Goal: Transaction & Acquisition: Purchase product/service

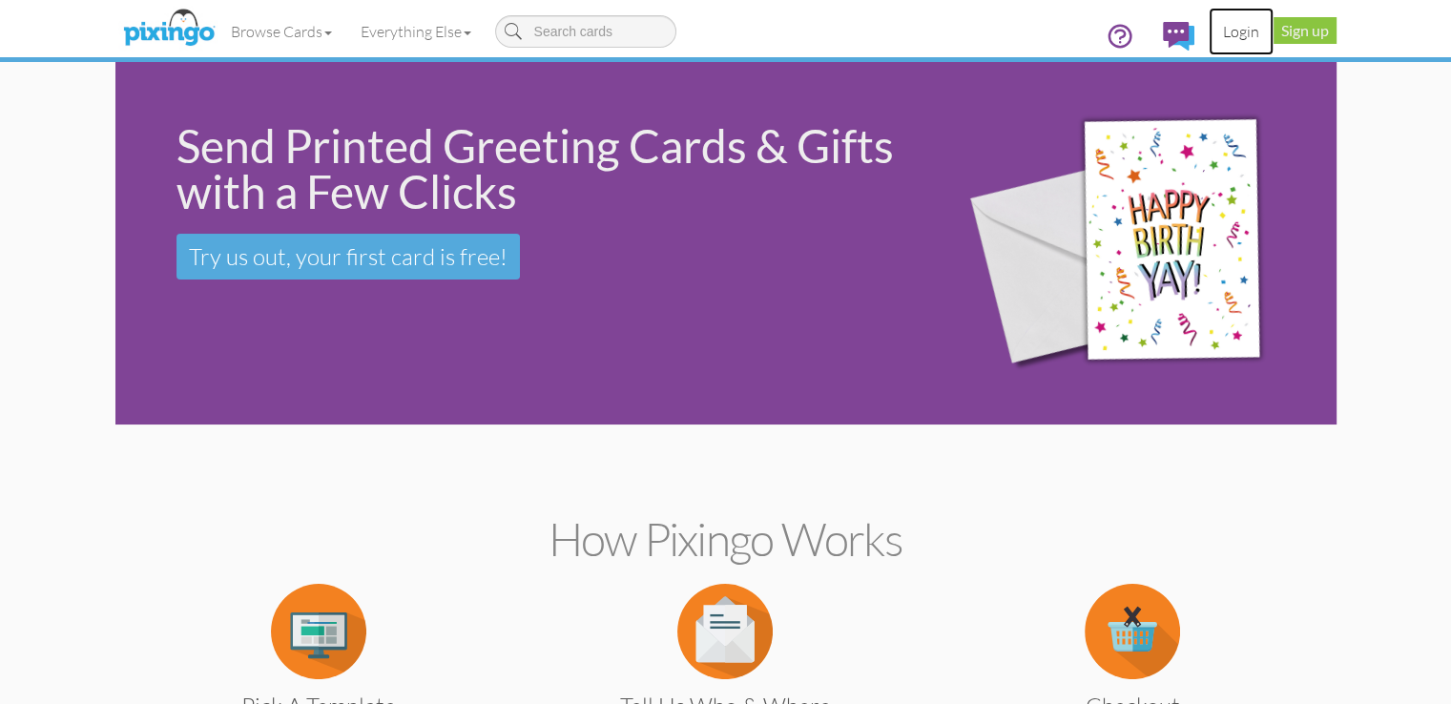
click at [1274, 22] on link "Login" at bounding box center [1241, 32] width 65 height 48
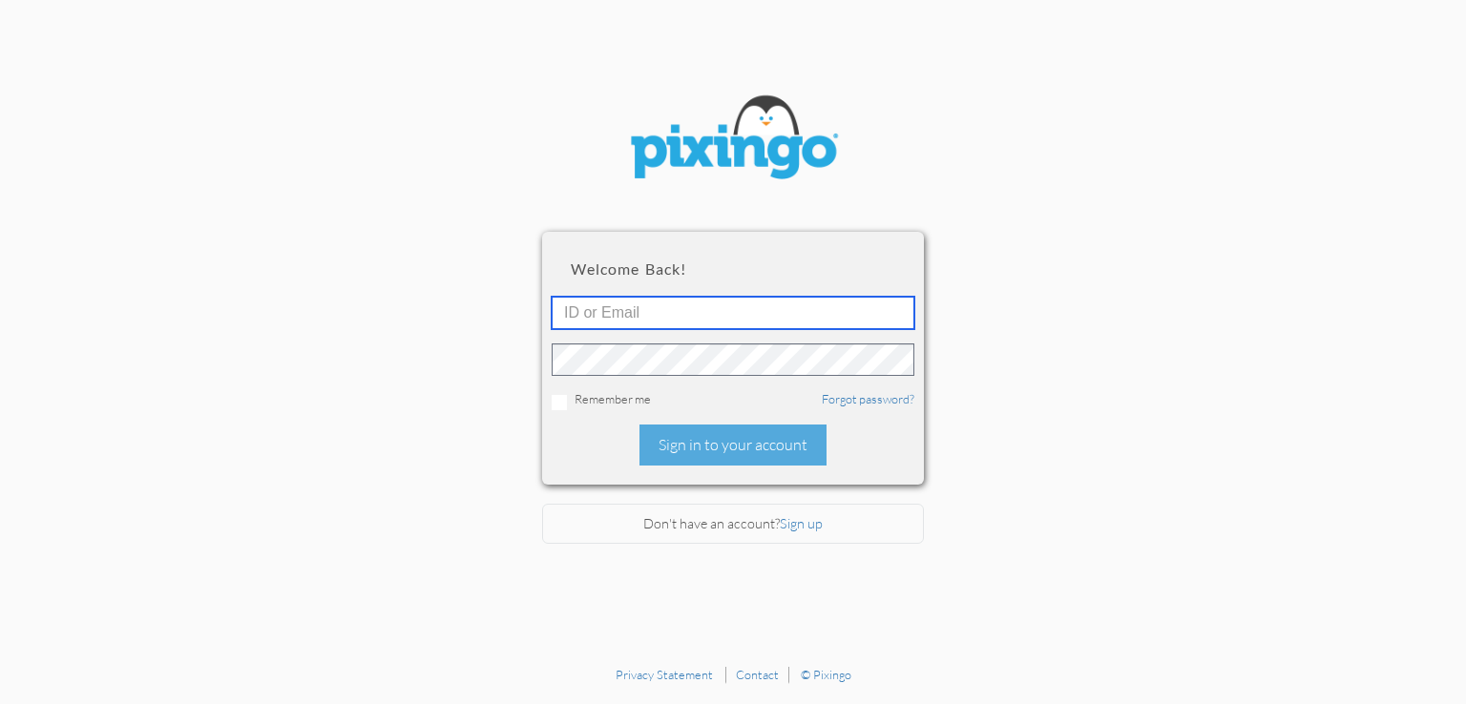
click at [694, 315] on input "text" at bounding box center [733, 313] width 363 height 32
type input "2088"
click at [629, 406] on div "Remember me Forgot password?" at bounding box center [733, 400] width 363 height 20
click at [559, 406] on input "checkbox" at bounding box center [559, 402] width 15 height 15
checkbox input "true"
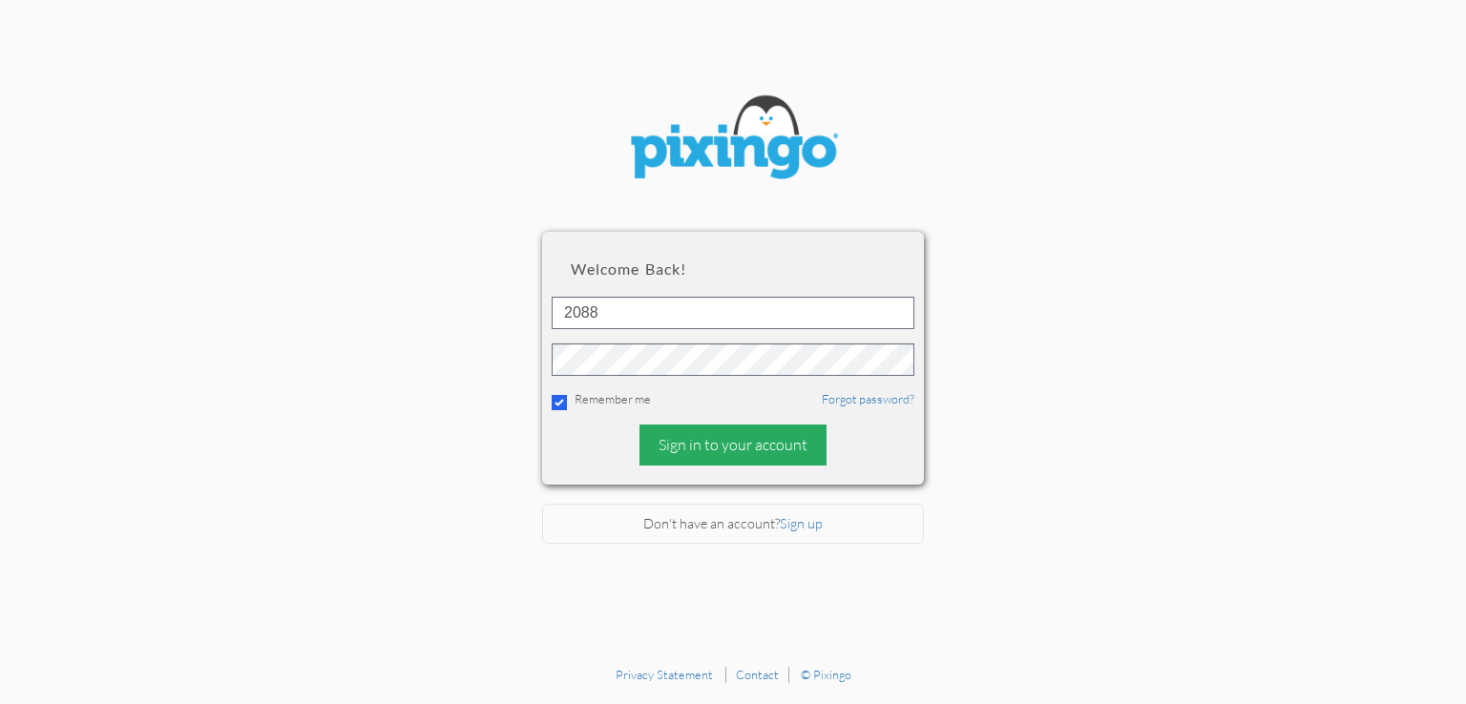
click at [723, 450] on div "Sign in to your account" at bounding box center [732, 445] width 187 height 41
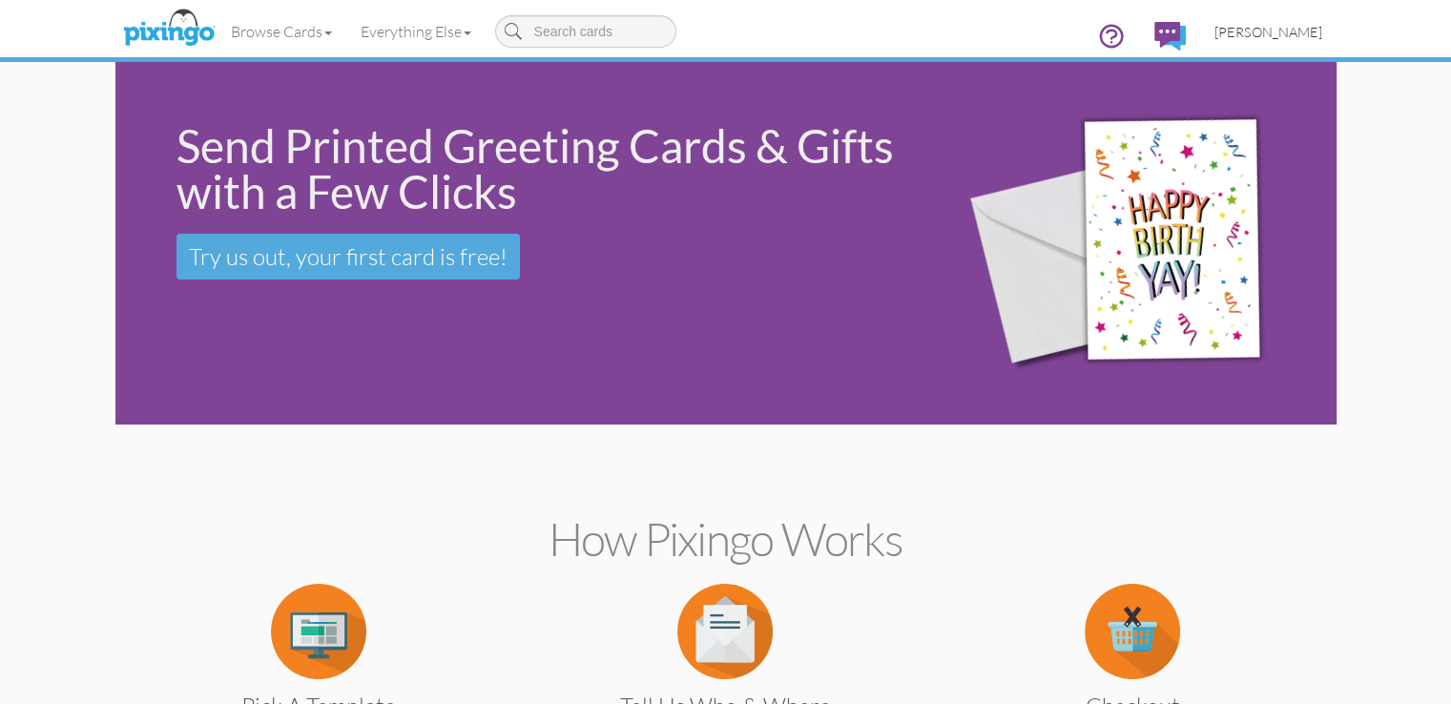
click at [1323, 31] on span "[PERSON_NAME]" at bounding box center [1269, 32] width 108 height 16
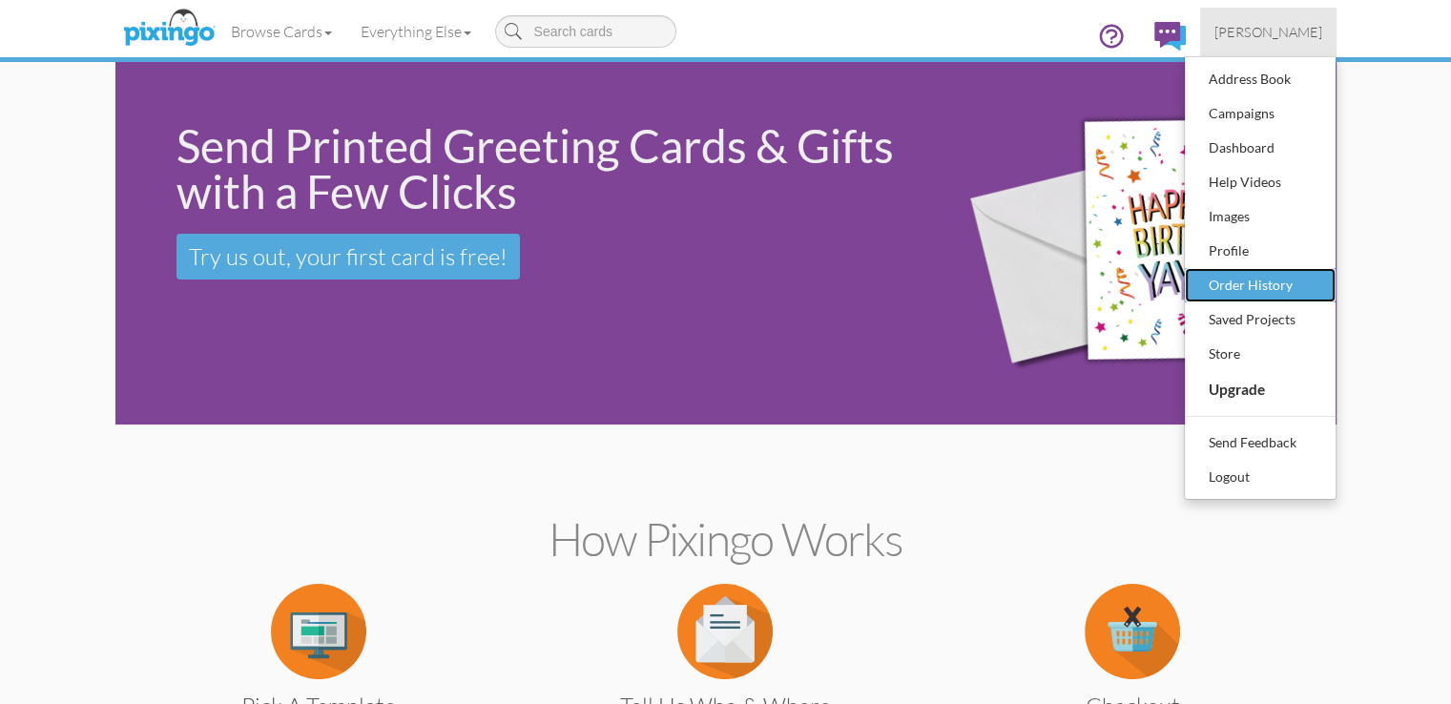
click at [1317, 290] on div "Order History" at bounding box center [1260, 285] width 113 height 29
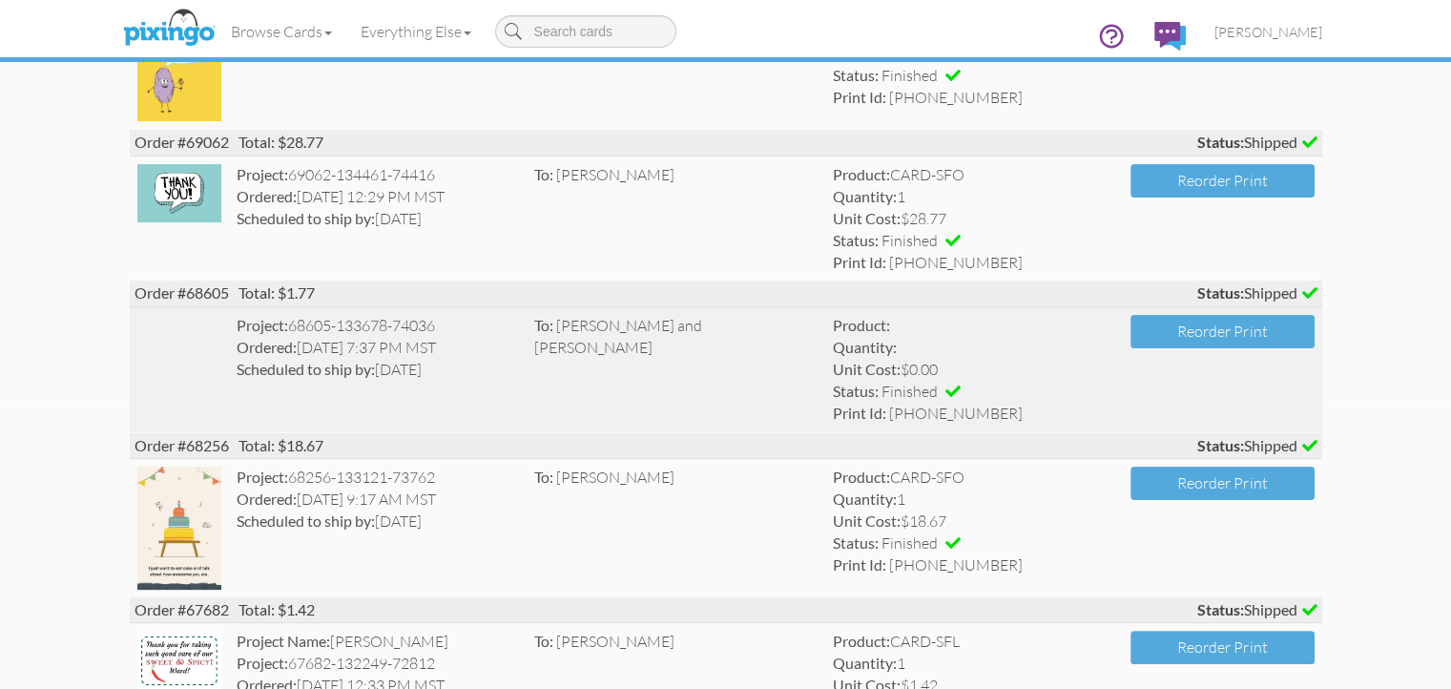
scroll to position [191, 0]
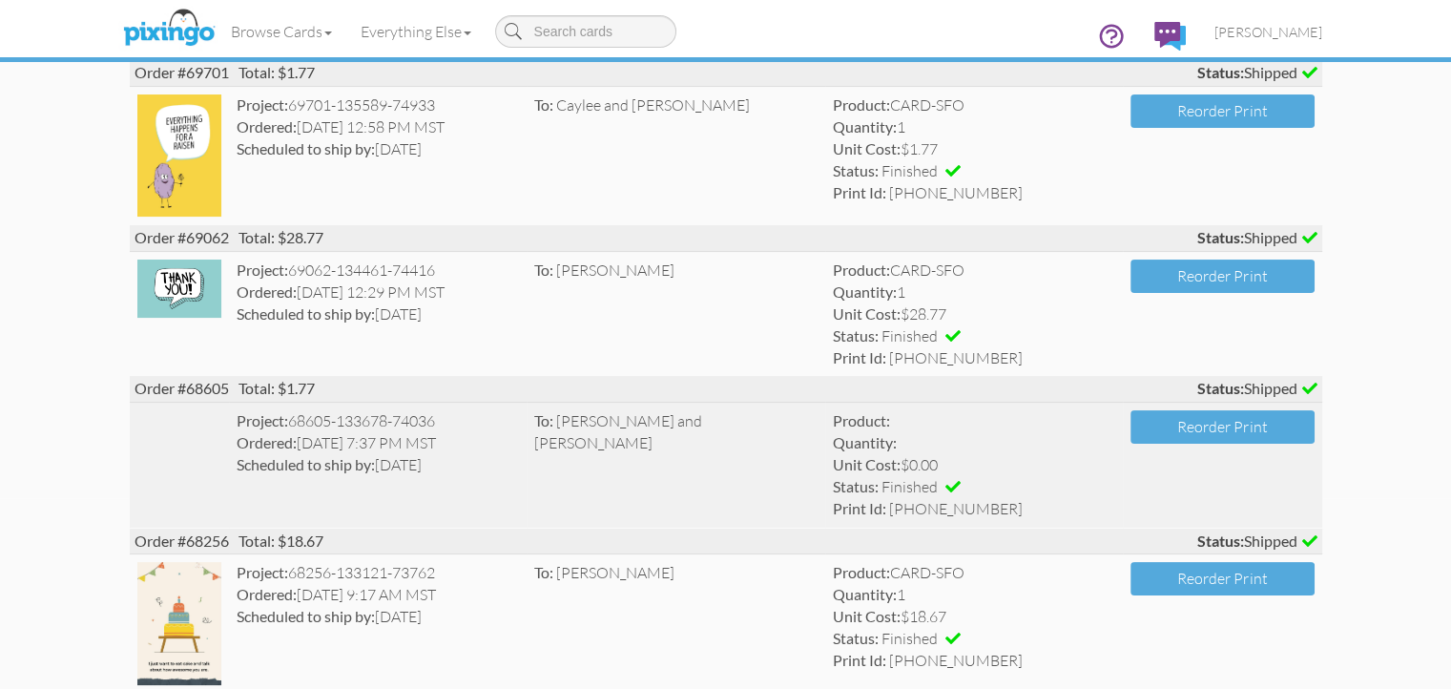
click at [237, 429] on strong "Project:" at bounding box center [263, 420] width 52 height 18
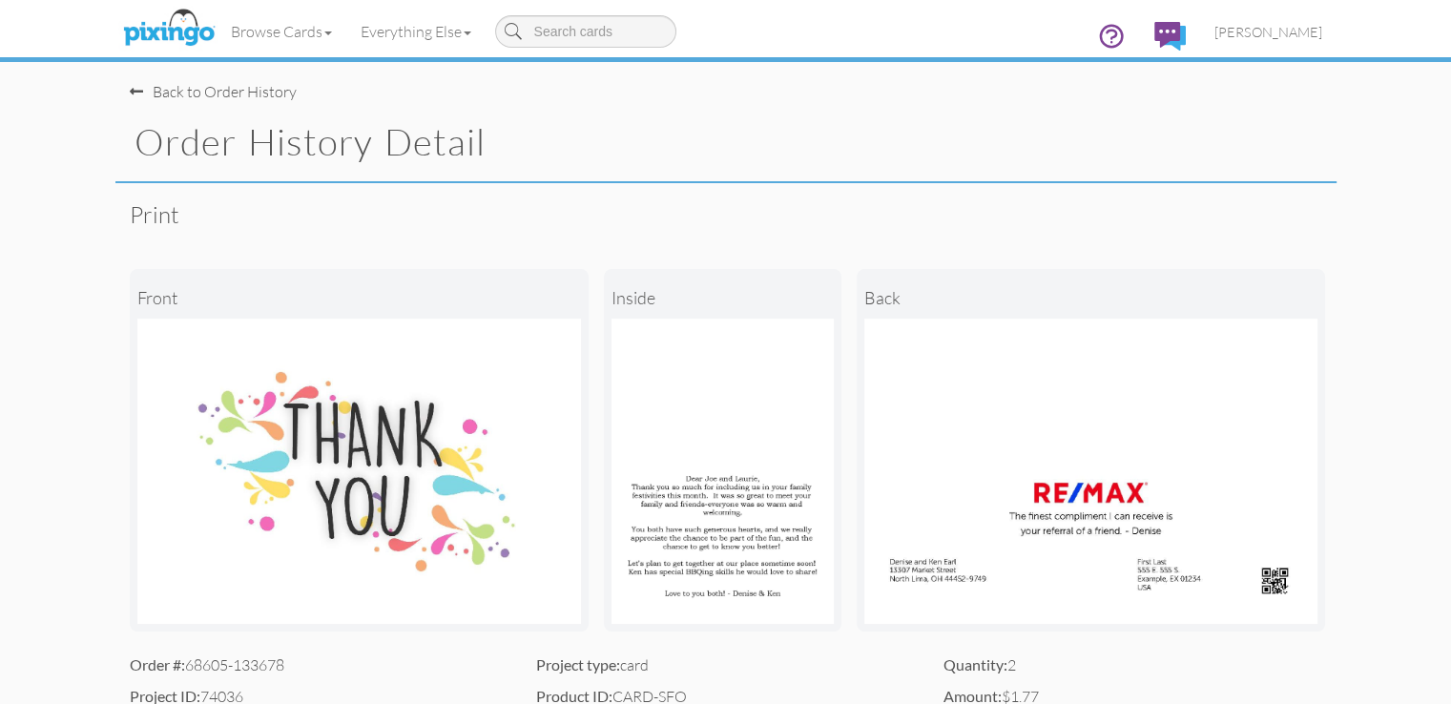
click at [646, 528] on img at bounding box center [723, 471] width 222 height 305
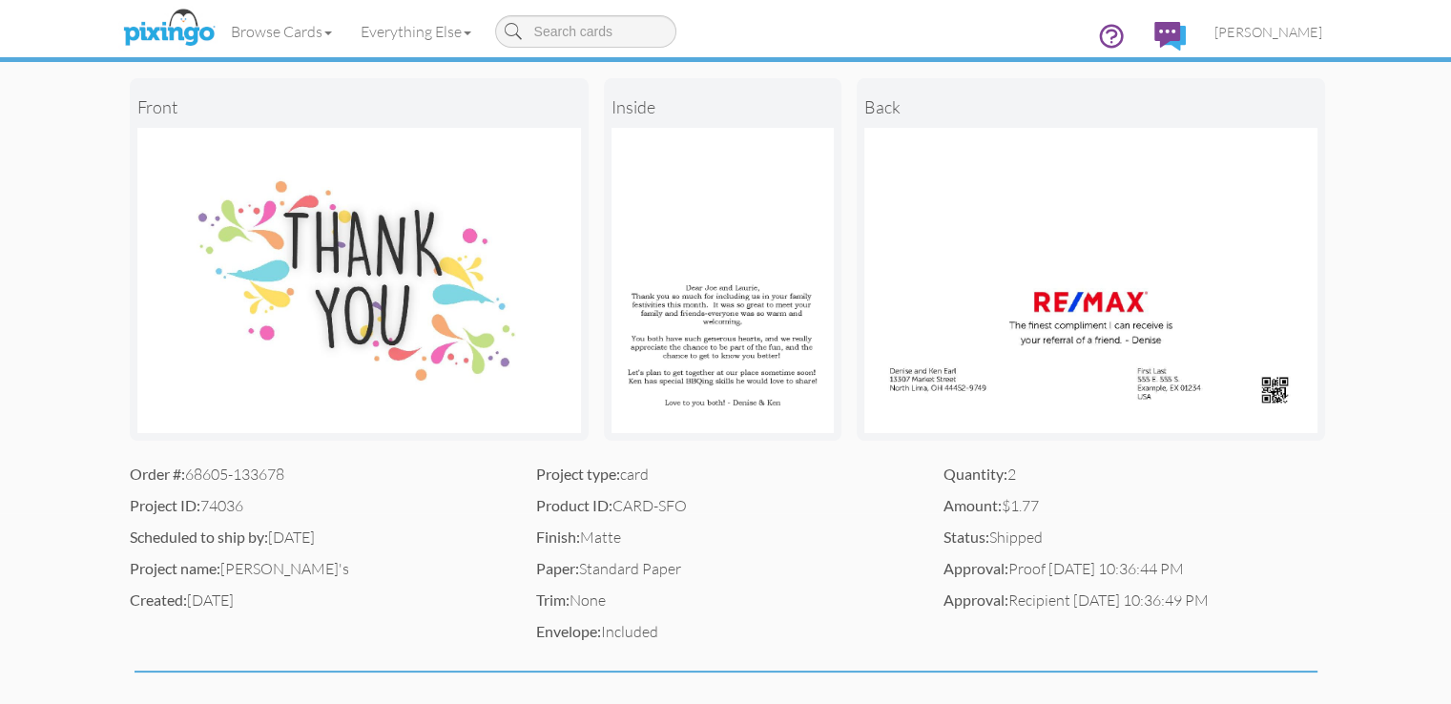
scroll to position [382, 0]
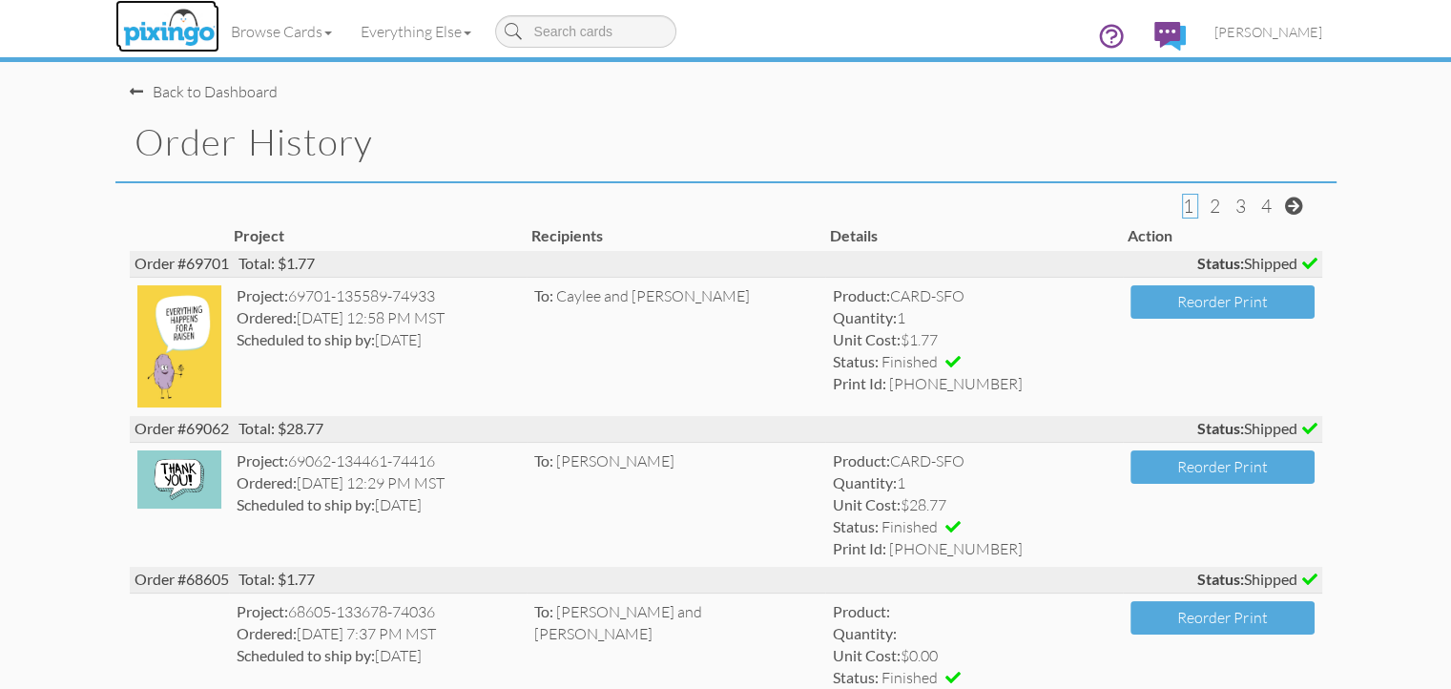
click at [118, 35] on img at bounding box center [168, 29] width 101 height 48
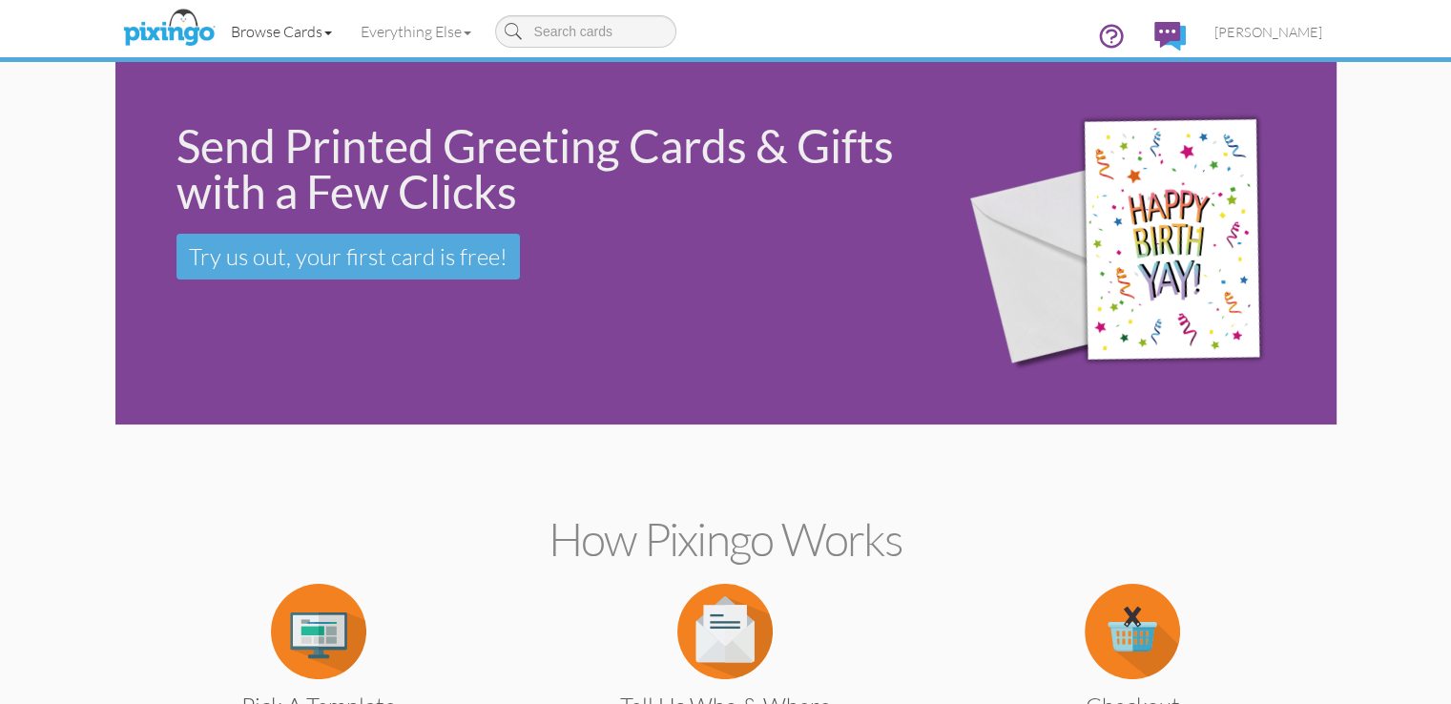
click at [217, 35] on link "Browse Cards" at bounding box center [282, 32] width 130 height 48
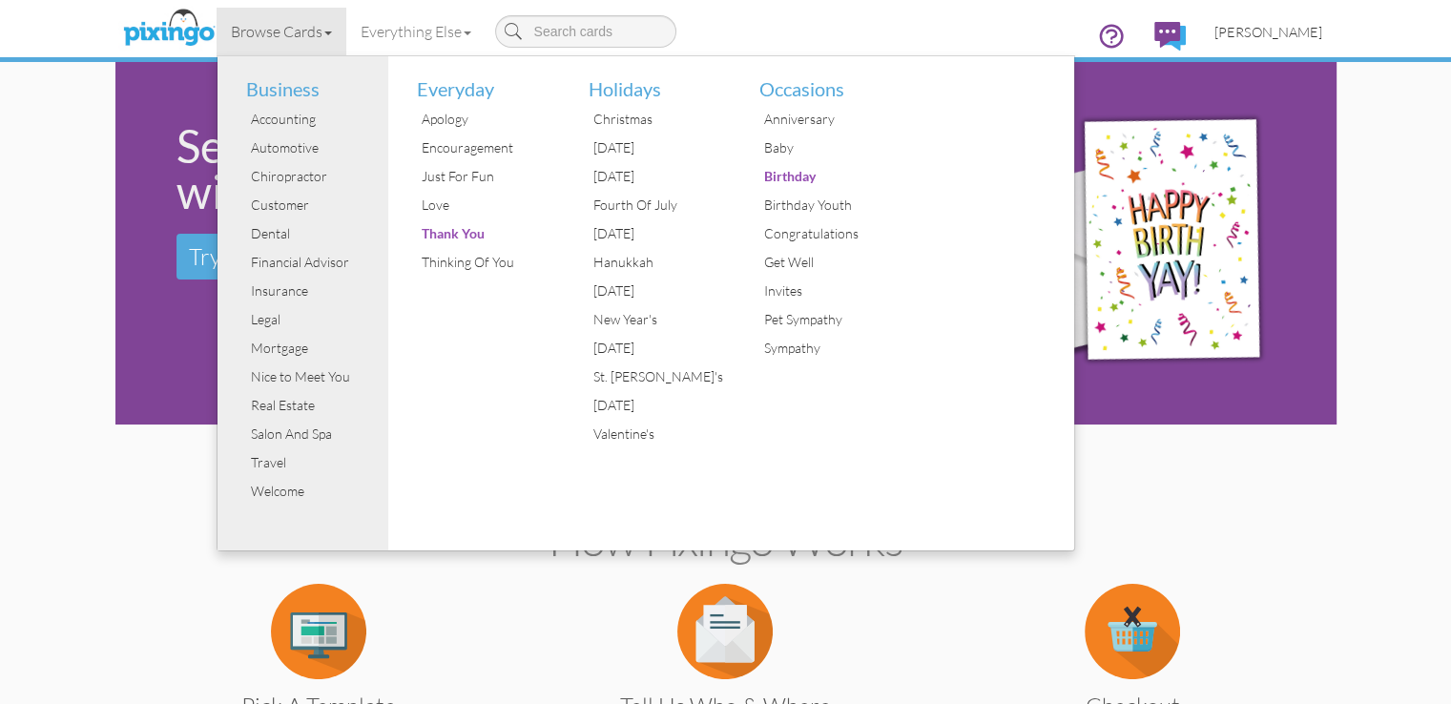
click at [1323, 33] on span "[PERSON_NAME]" at bounding box center [1269, 32] width 108 height 16
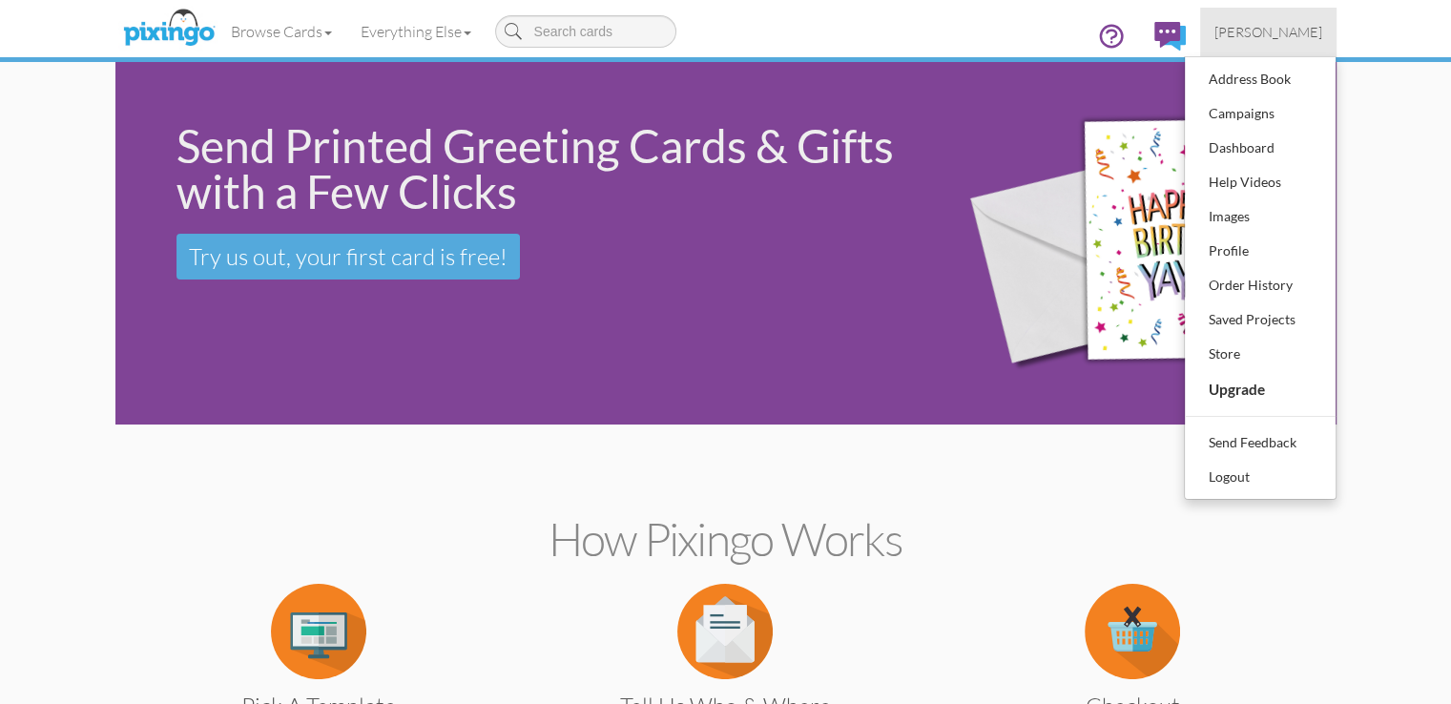
click at [593, 296] on div "Send Printed Greeting Cards & Gifts with a Few Clicks Try us out, your first ca…" at bounding box center [522, 201] width 814 height 279
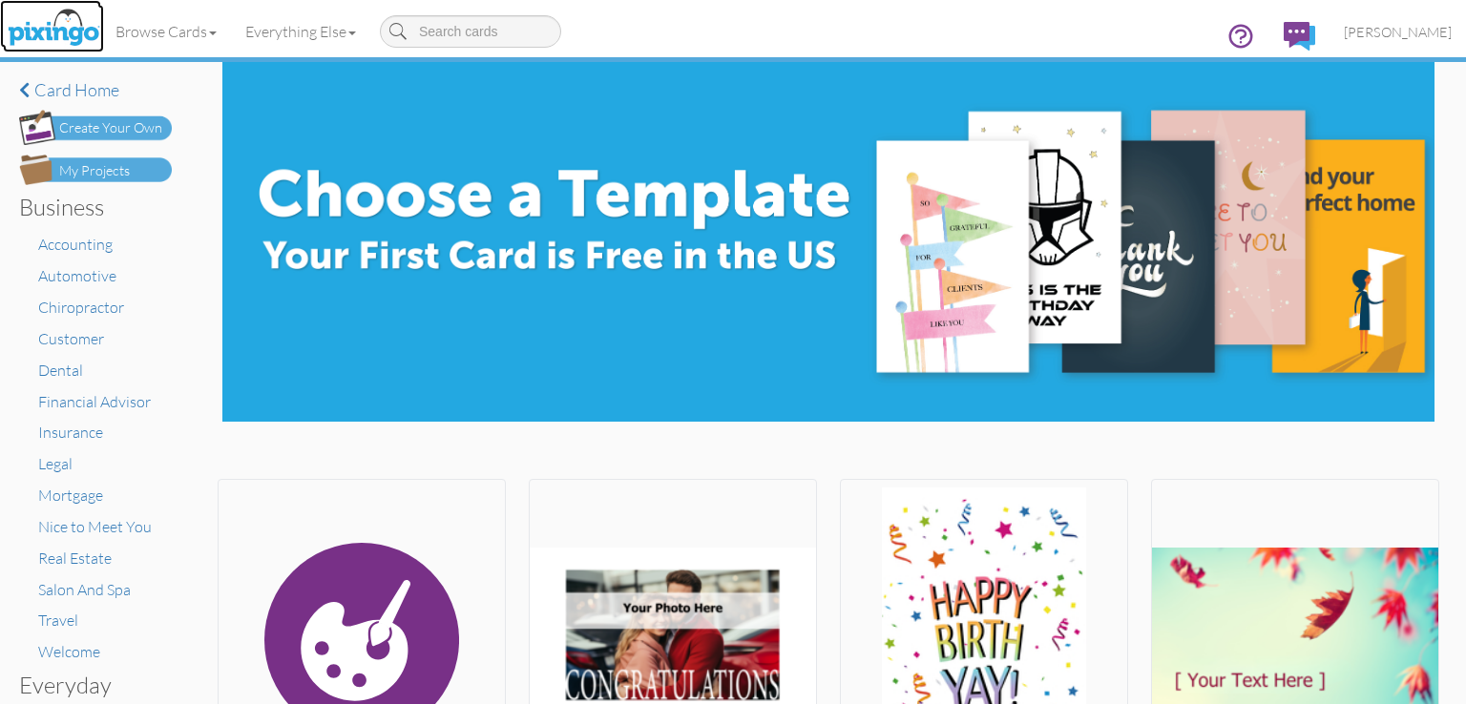
click at [35, 35] on img at bounding box center [53, 29] width 101 height 48
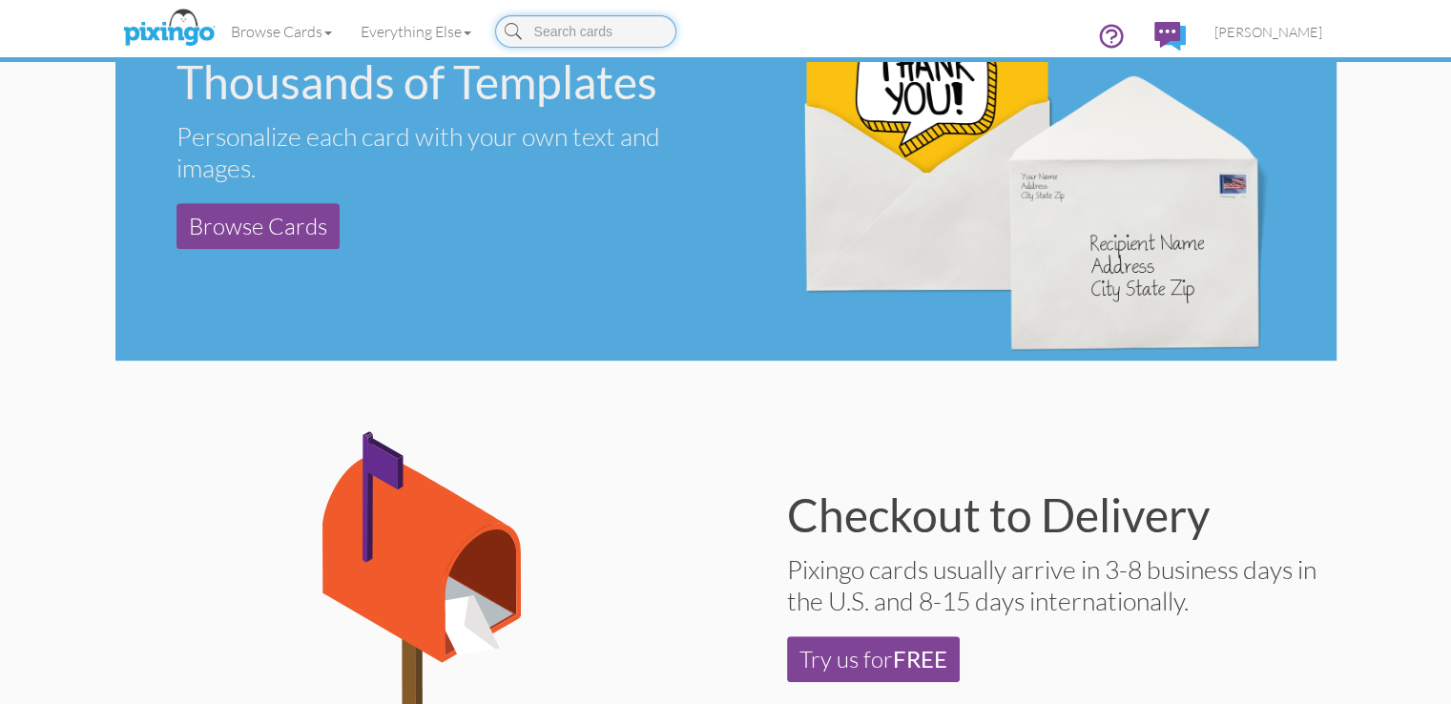
scroll to position [382, 0]
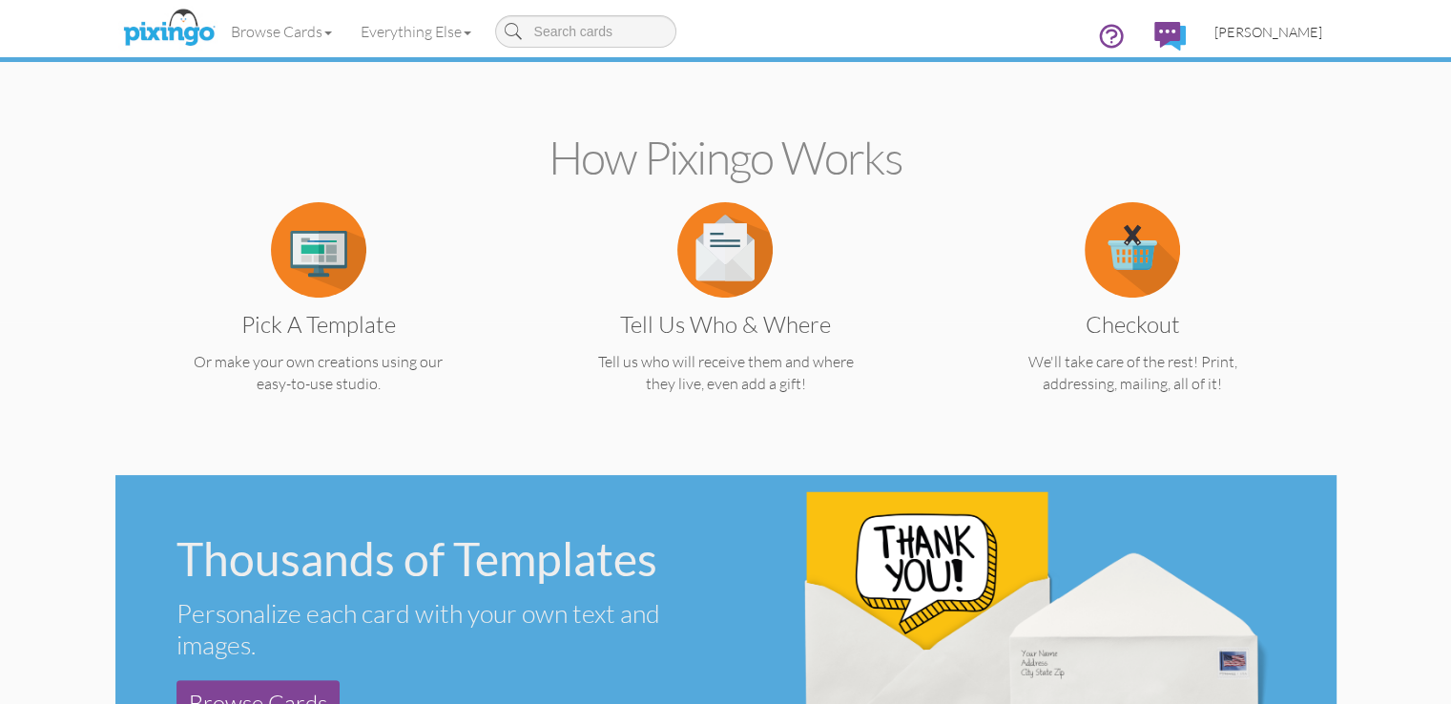
click at [1323, 31] on span "[PERSON_NAME]" at bounding box center [1269, 32] width 108 height 16
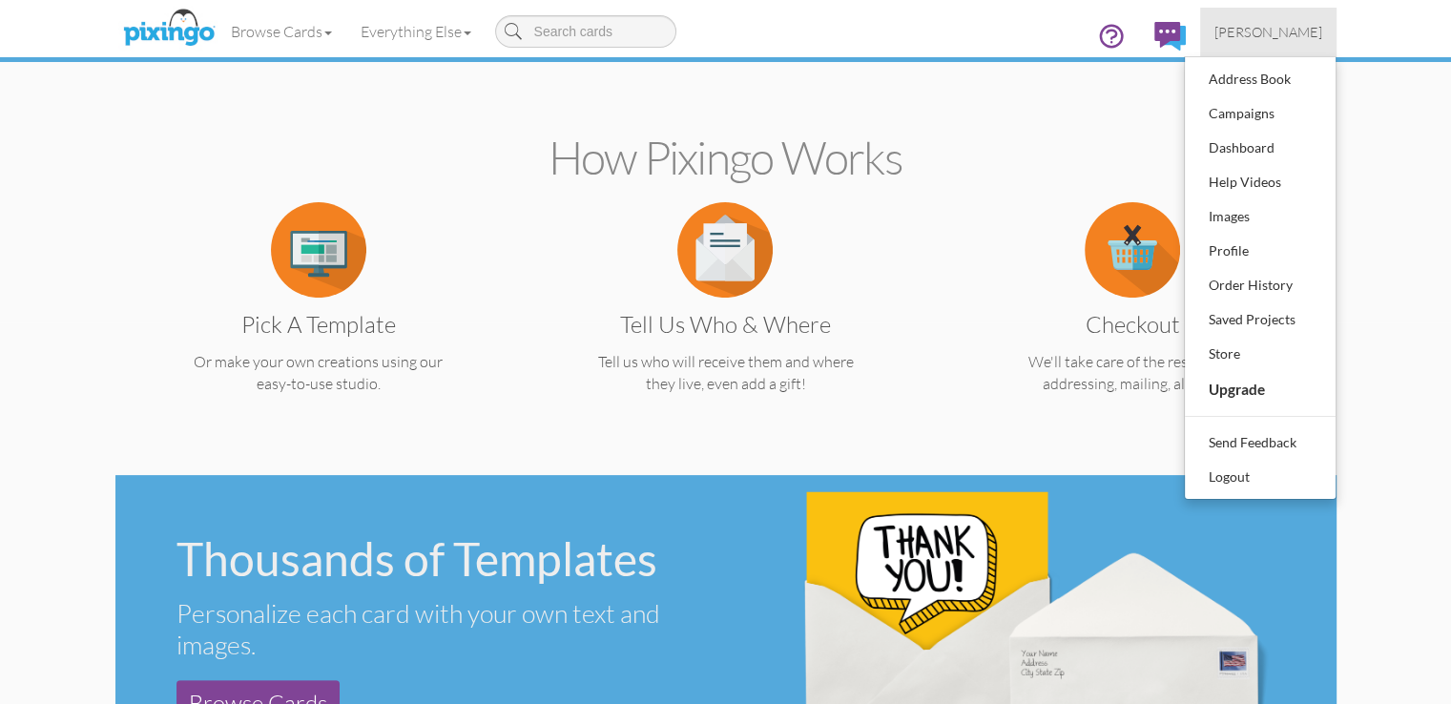
click at [752, 125] on section "How Pixingo works Pick a Template Or make your own creations using our easy-to-…" at bounding box center [726, 258] width 1193 height 413
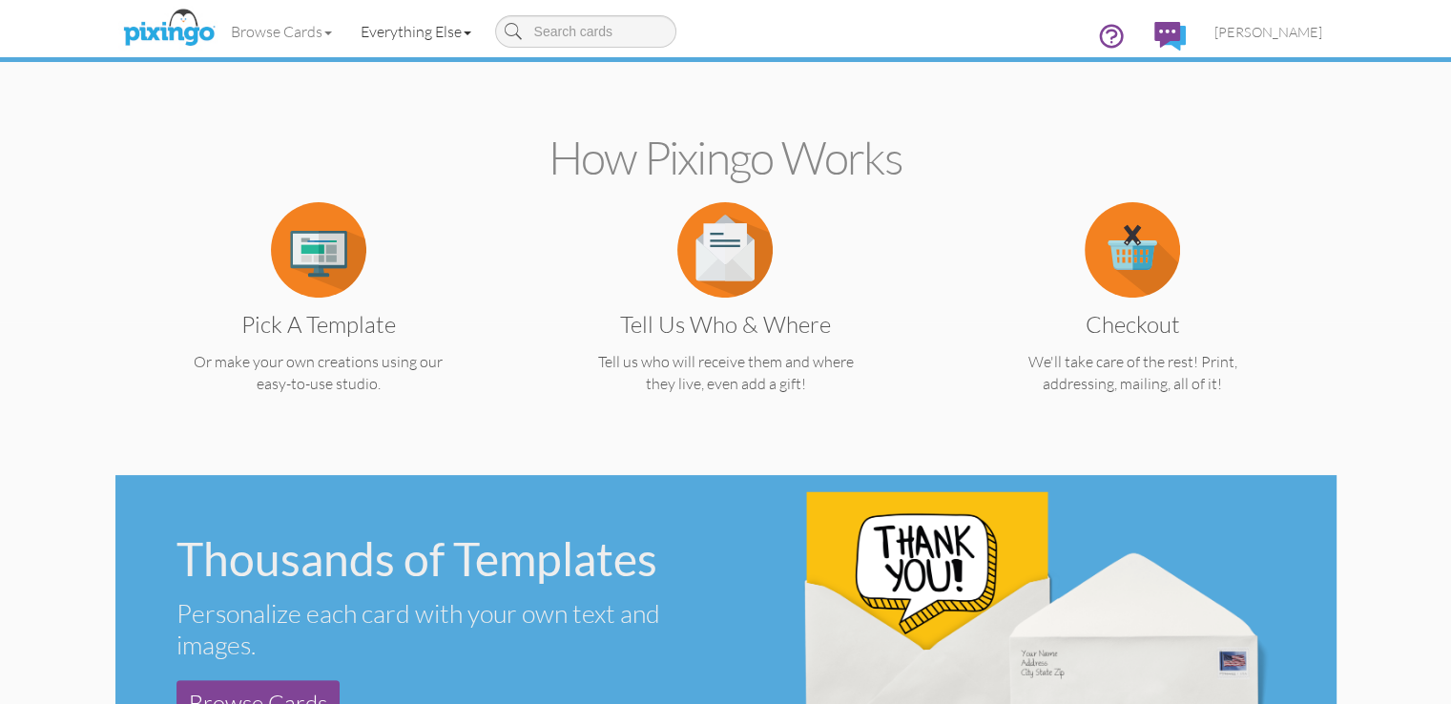
click at [346, 28] on link "Everything Else" at bounding box center [415, 32] width 139 height 48
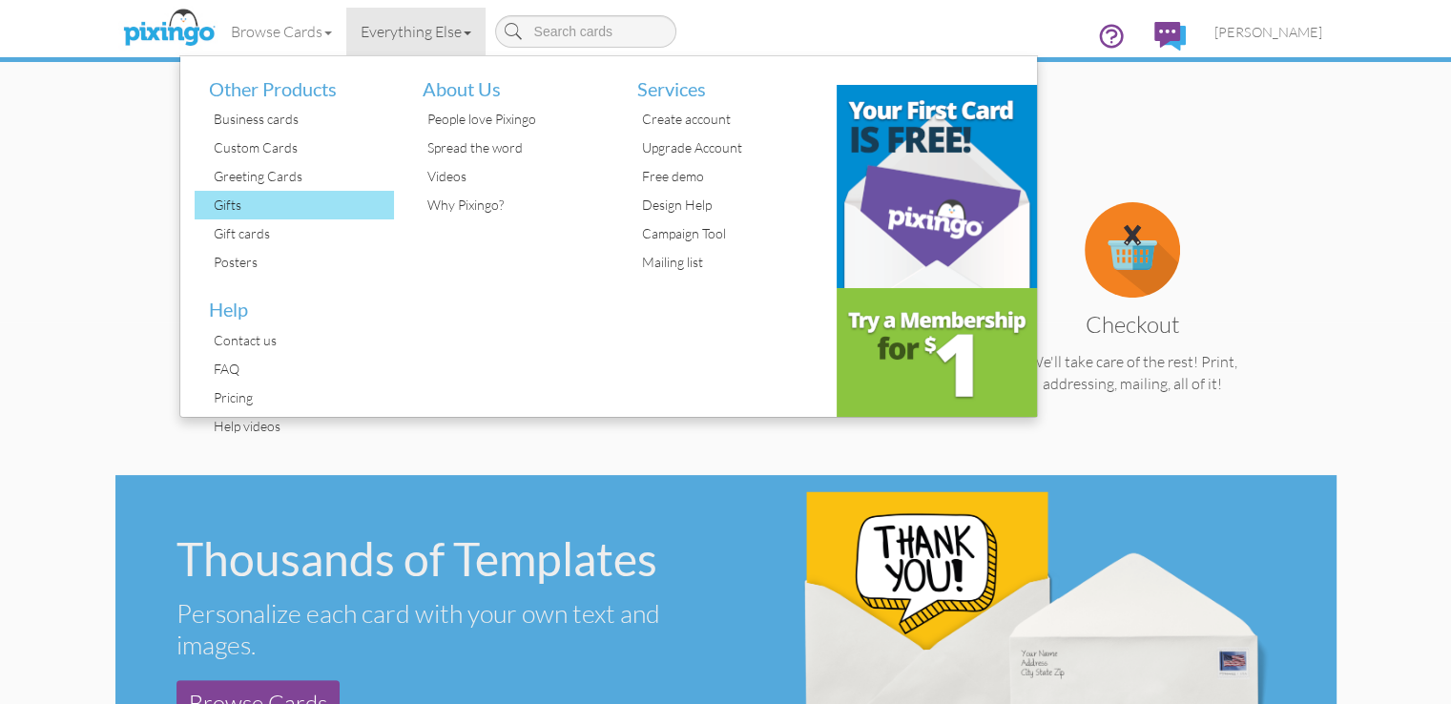
click at [209, 196] on div "Gifts" at bounding box center [302, 205] width 186 height 29
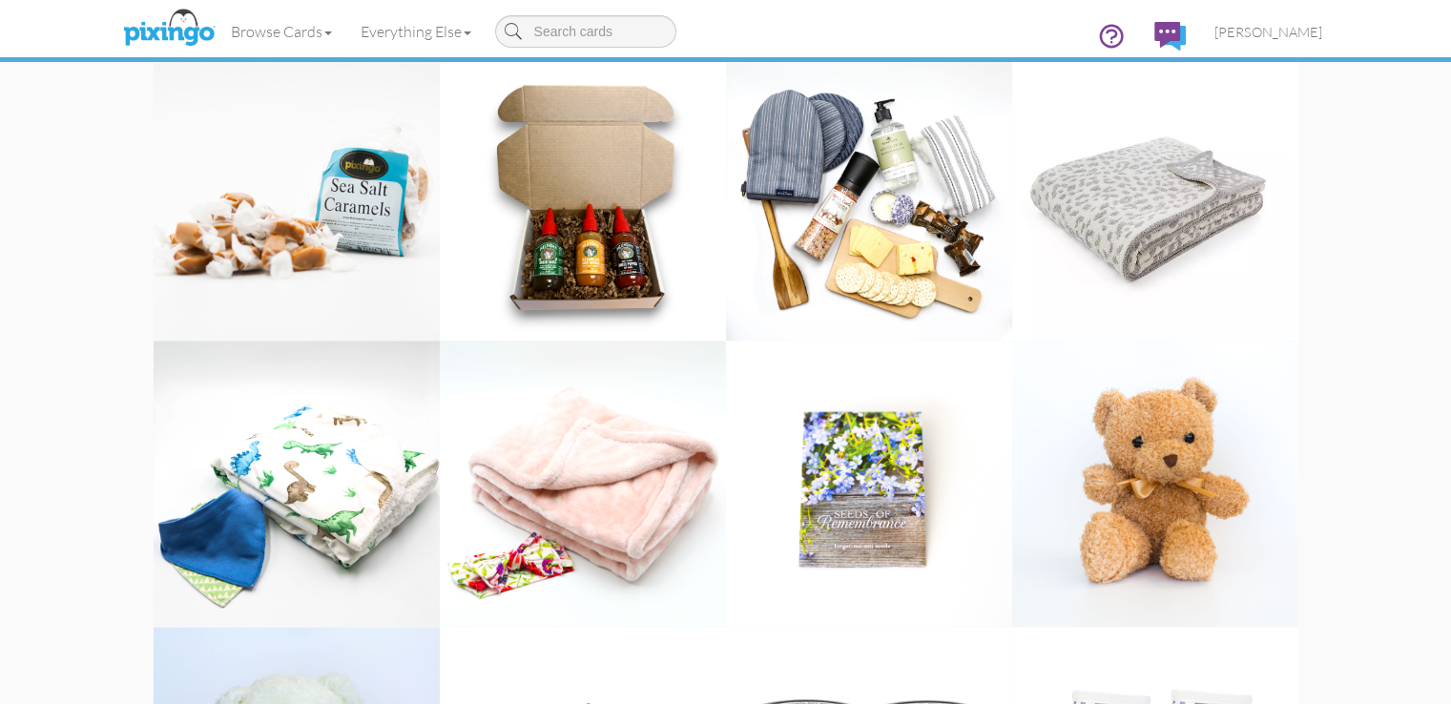
scroll to position [2065, 0]
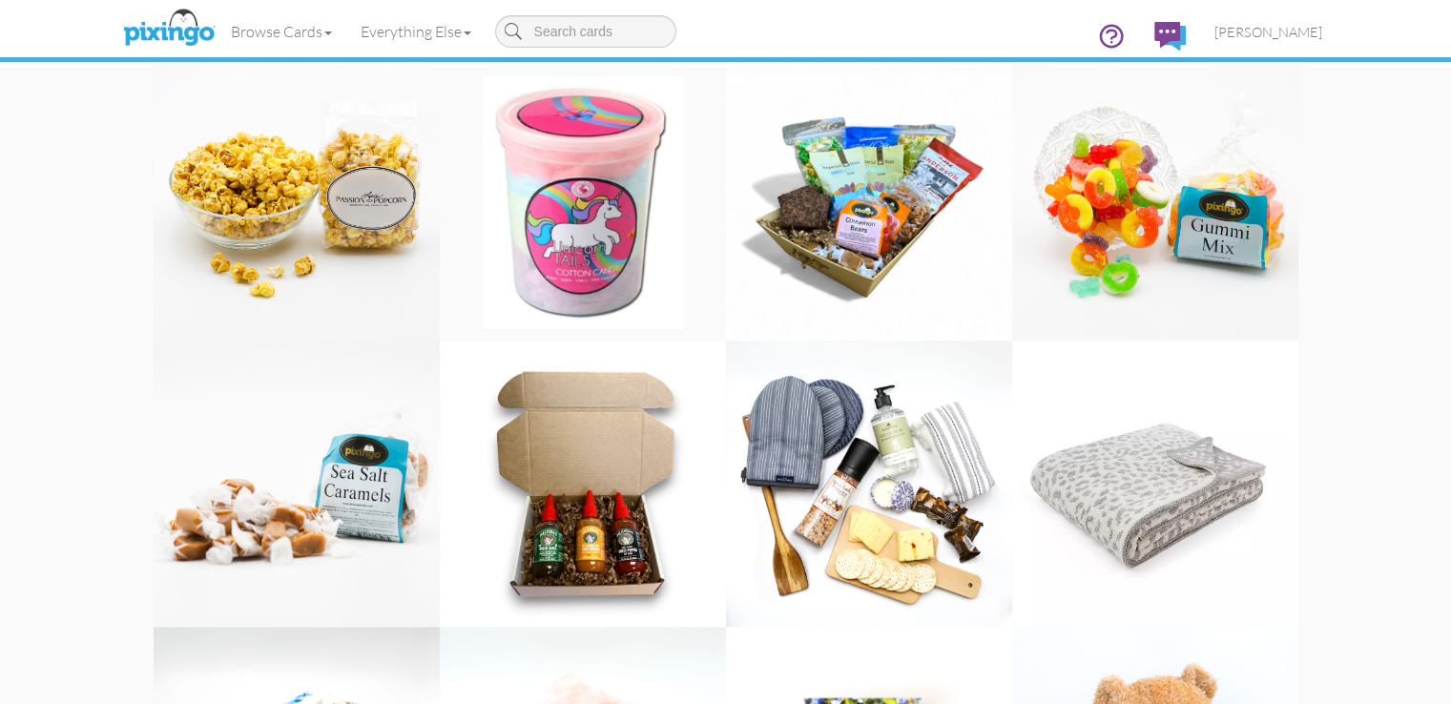
click at [1133, 604] on img at bounding box center [1155, 484] width 286 height 286
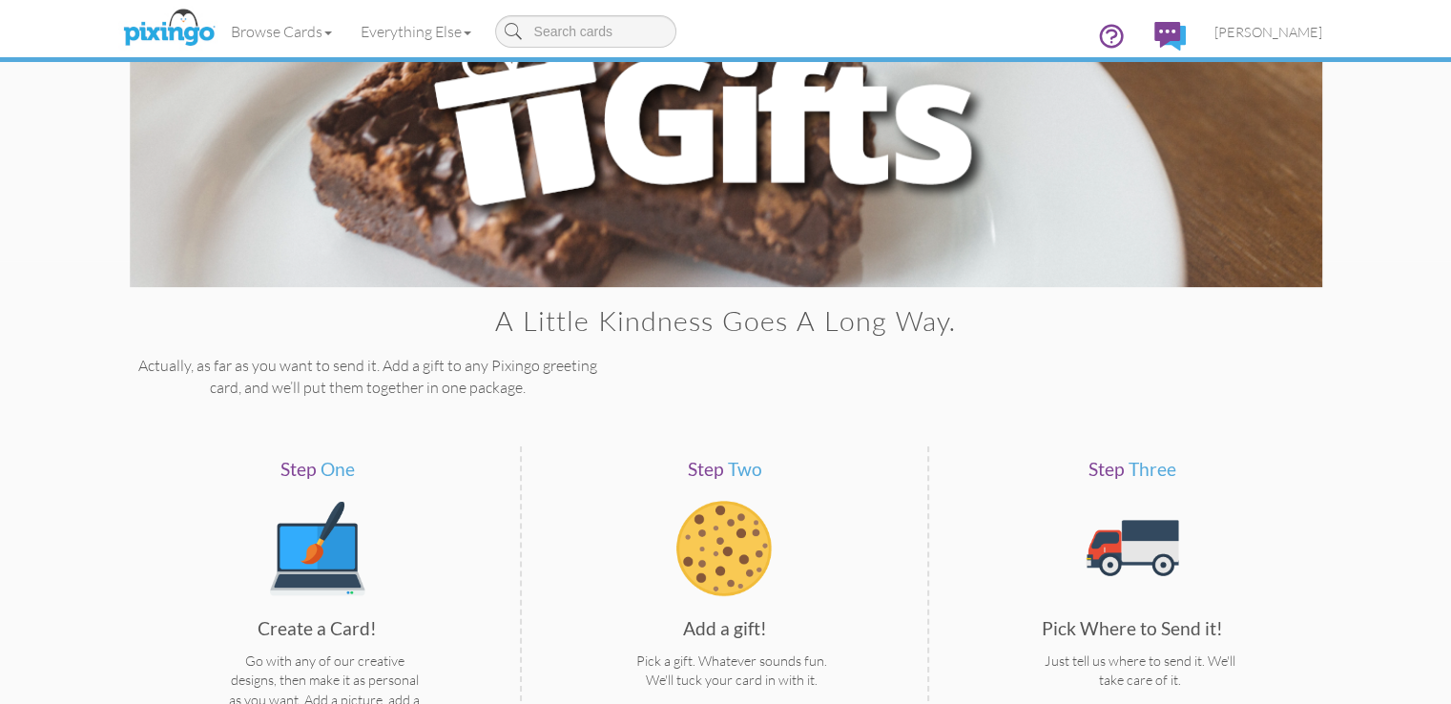
scroll to position [347, 0]
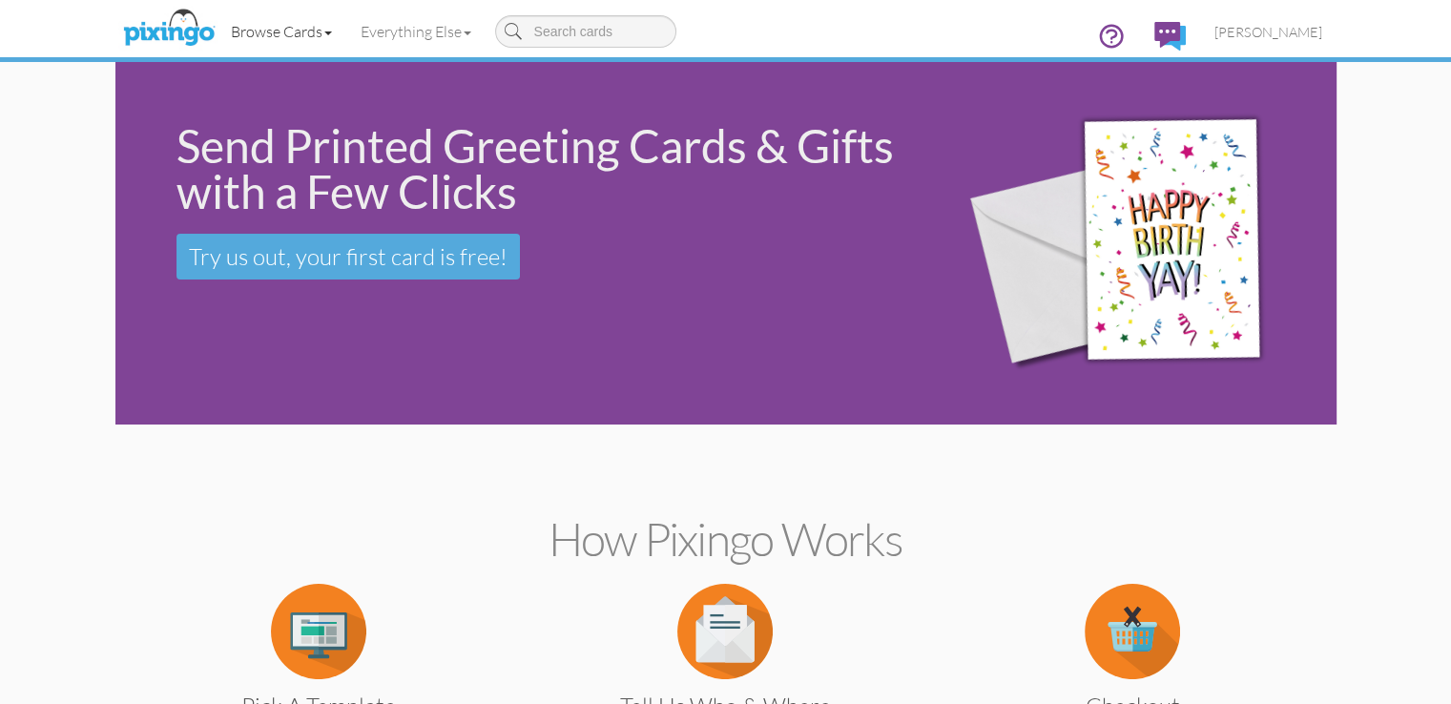
click at [217, 34] on link "Browse Cards" at bounding box center [282, 32] width 130 height 48
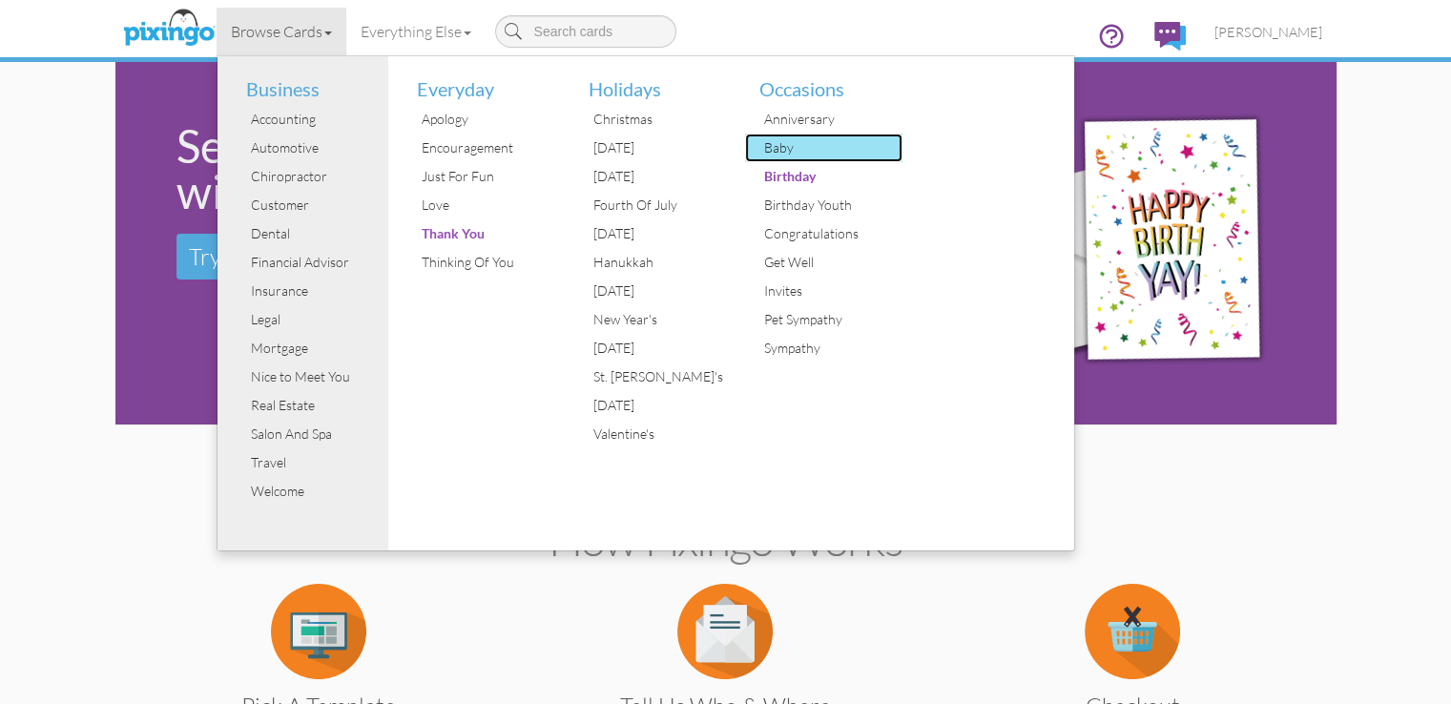
click at [760, 149] on div "Baby" at bounding box center [831, 148] width 143 height 29
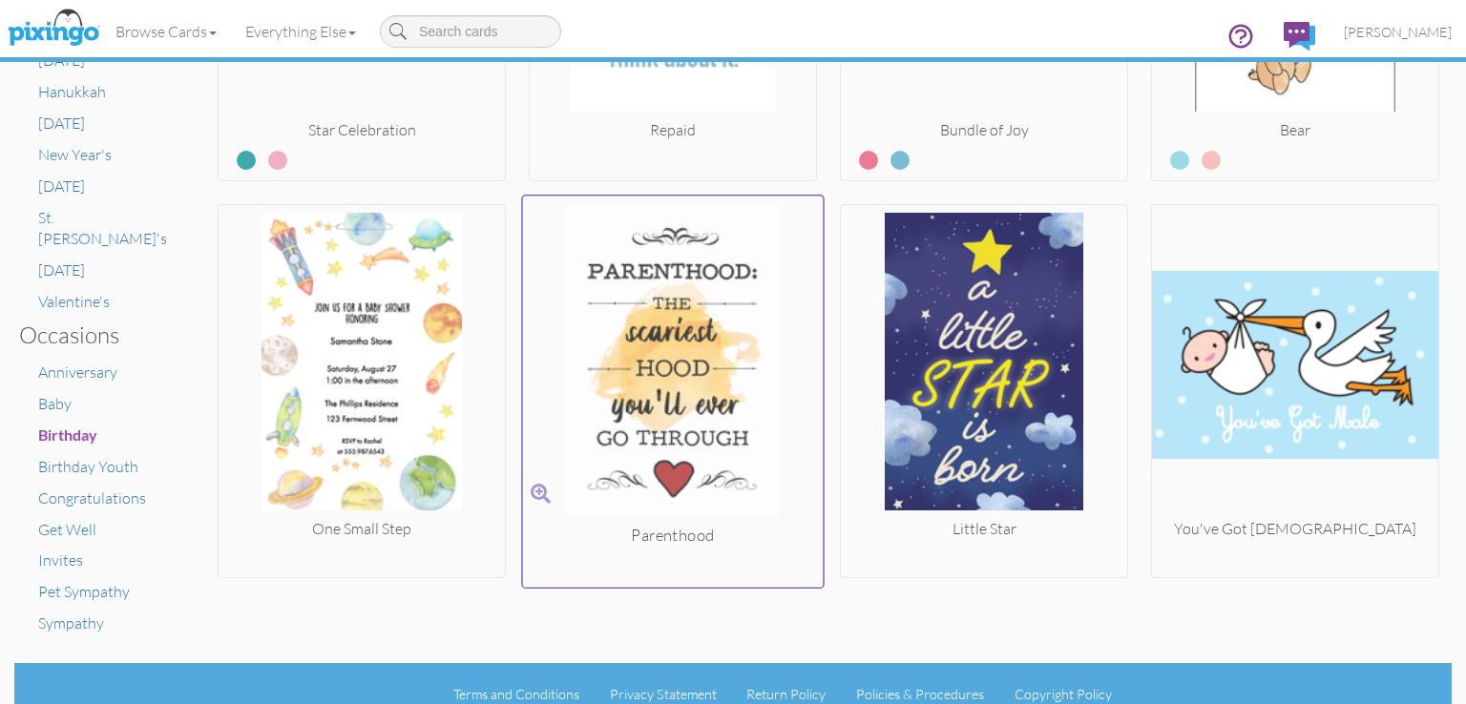
scroll to position [634, 0]
